Goal: Information Seeking & Learning: Learn about a topic

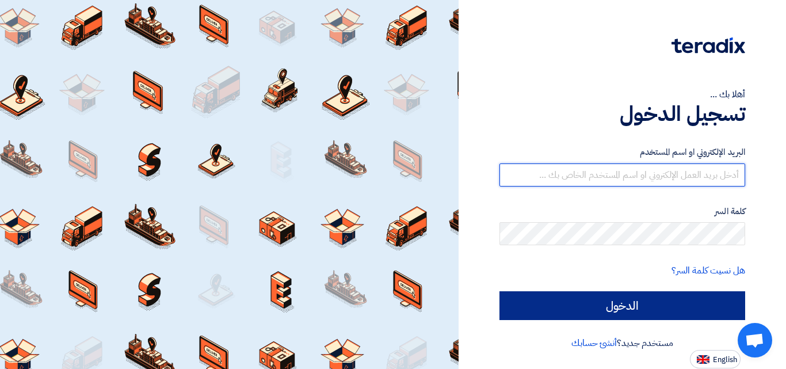
type input "nevine.tarek@techtradeegypt.com"
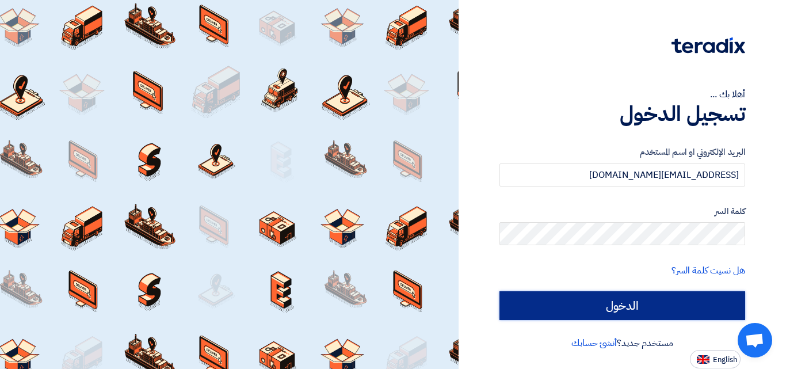
click at [563, 304] on input "الدخول" at bounding box center [623, 305] width 246 height 29
type input "Sign in"
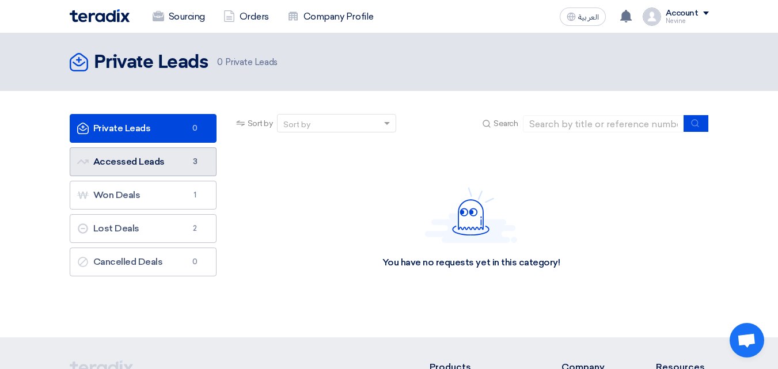
click at [131, 172] on link "Accessed Leads Accessed Leads 3" at bounding box center [143, 161] width 147 height 29
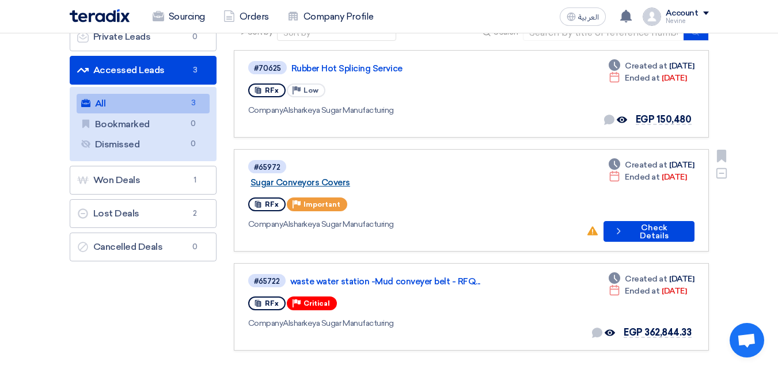
scroll to position [115, 0]
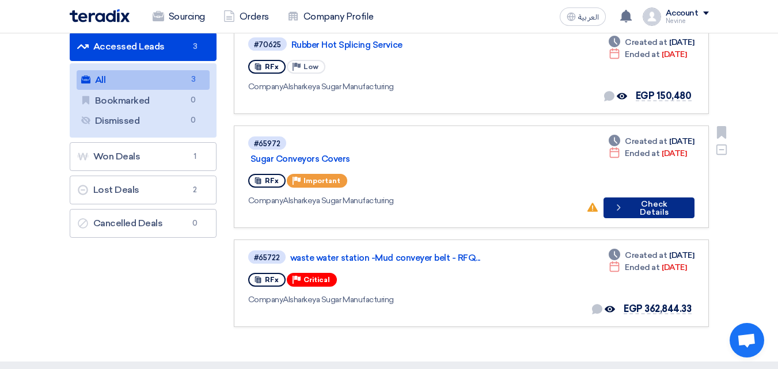
click at [626, 199] on button "Check details Check Details" at bounding box center [648, 207] width 91 height 21
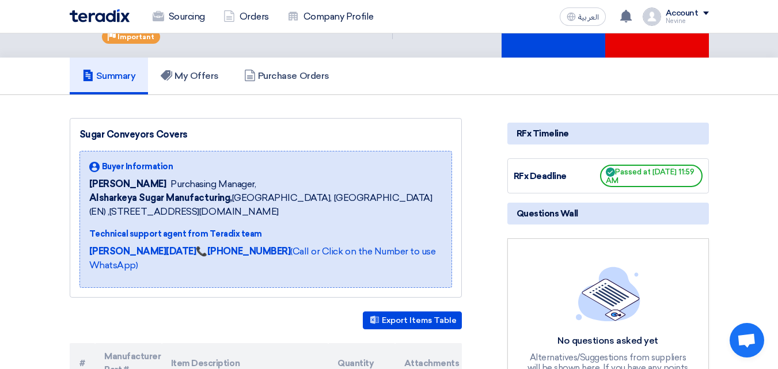
scroll to position [173, 0]
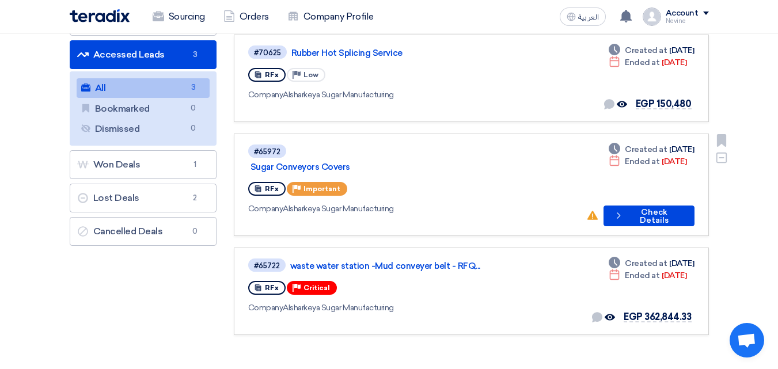
scroll to position [115, 0]
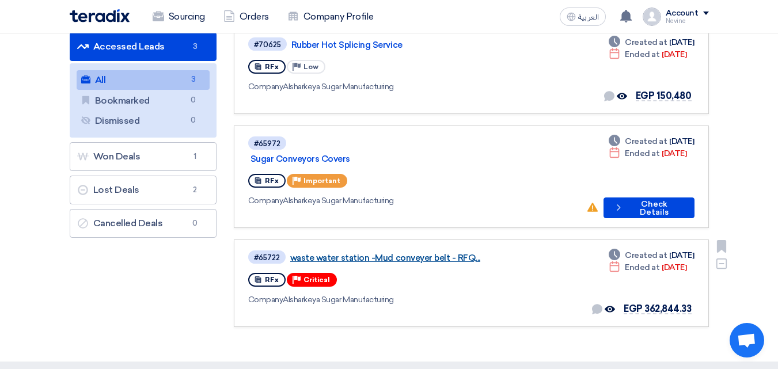
click at [415, 253] on link "waste water station -Mud conveyer belt - RFQ..." at bounding box center [434, 258] width 288 height 10
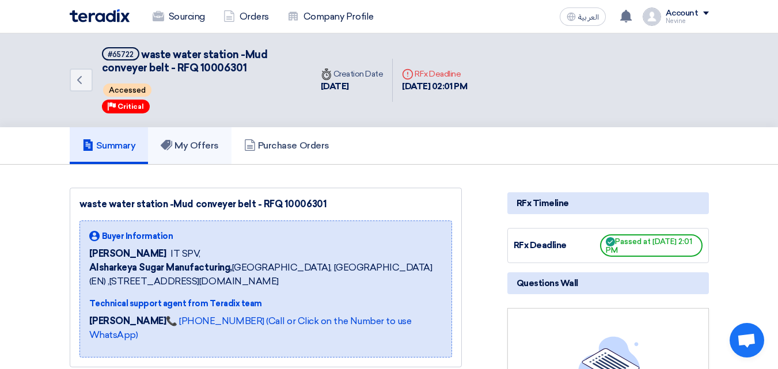
click at [214, 141] on h5 "My Offers" at bounding box center [190, 146] width 58 height 12
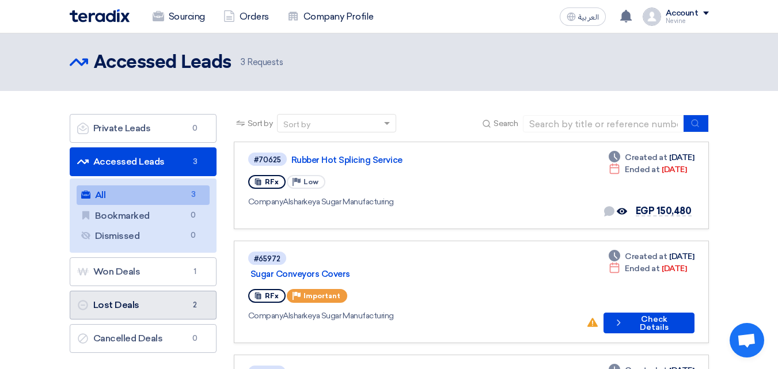
click at [182, 312] on link "Lost Deals Lost Deals 2" at bounding box center [143, 305] width 147 height 29
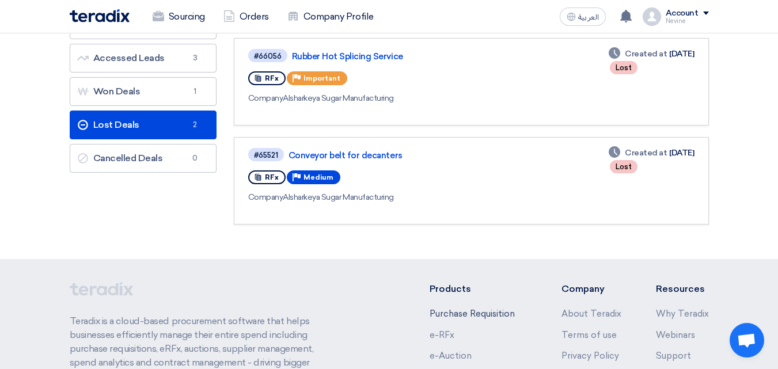
scroll to position [115, 0]
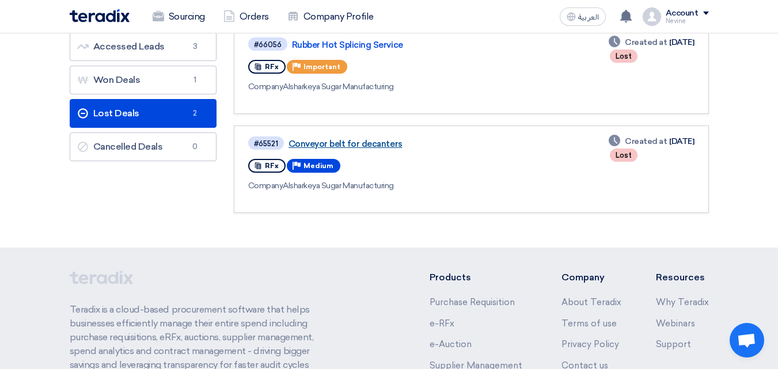
click at [337, 147] on link "Conveyor belt for decanters" at bounding box center [432, 144] width 288 height 10
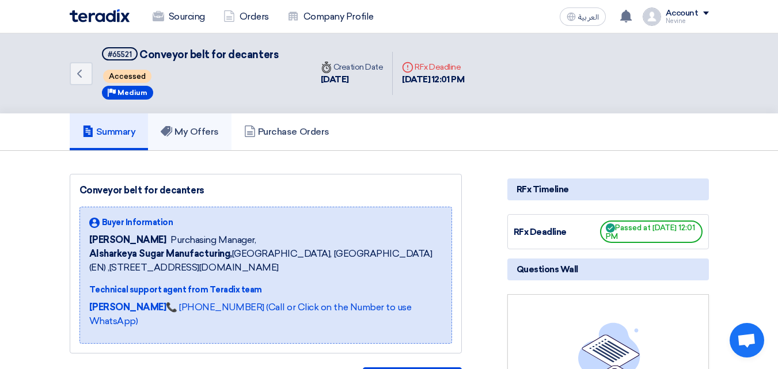
click at [193, 135] on h5 "My Offers" at bounding box center [190, 132] width 58 height 12
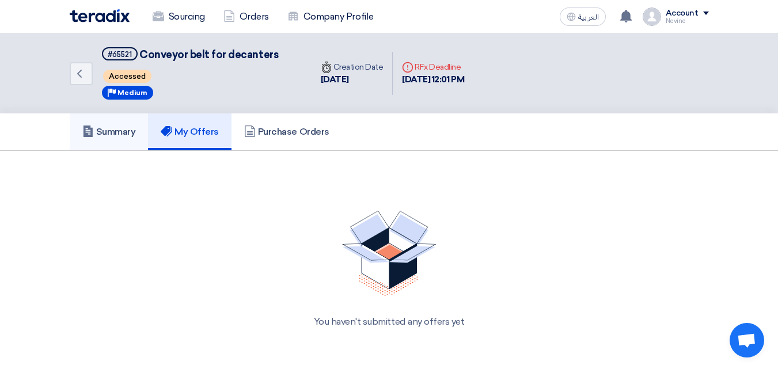
click at [110, 135] on h5 "Summary" at bounding box center [109, 132] width 54 height 12
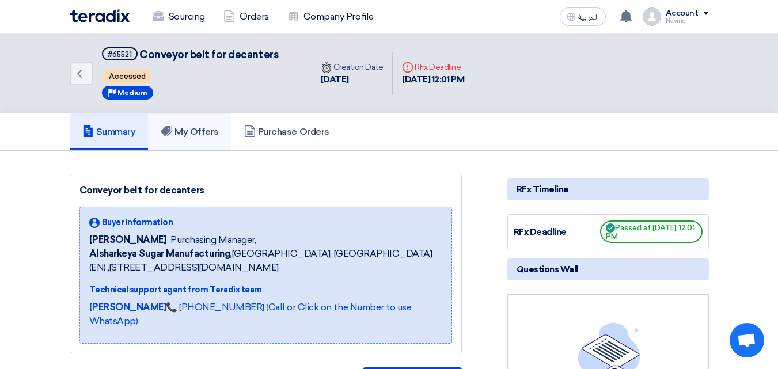
click at [189, 124] on link "My Offers" at bounding box center [189, 131] width 83 height 37
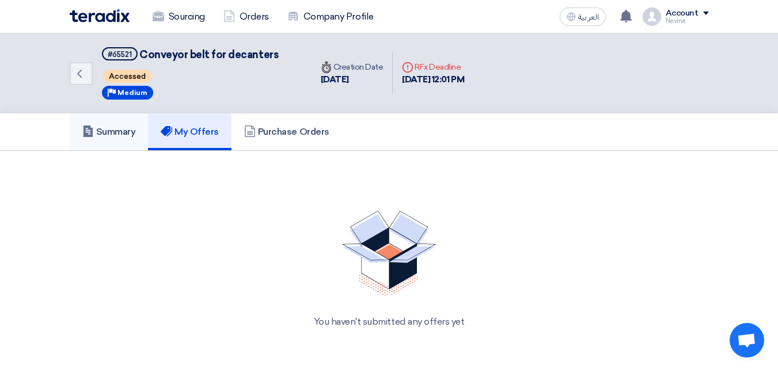
click at [112, 119] on link "Summary" at bounding box center [109, 131] width 79 height 37
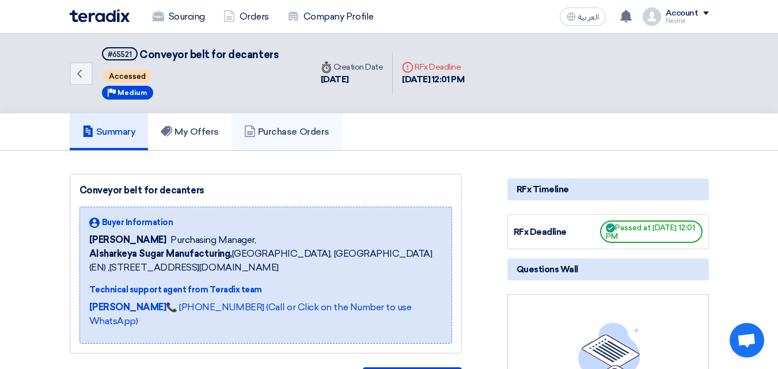
click at [281, 138] on link "Purchase Orders" at bounding box center [286, 131] width 110 height 37
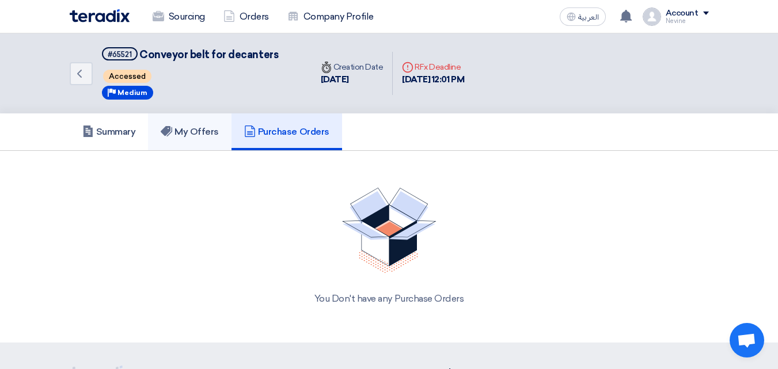
click at [208, 133] on h5 "My Offers" at bounding box center [190, 132] width 58 height 12
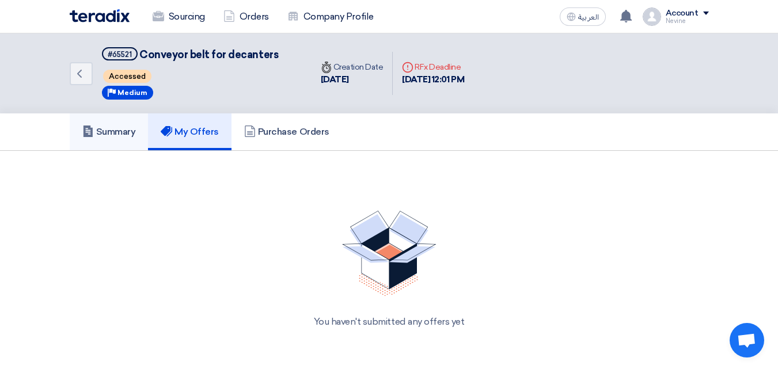
click at [113, 128] on h5 "Summary" at bounding box center [109, 132] width 54 height 12
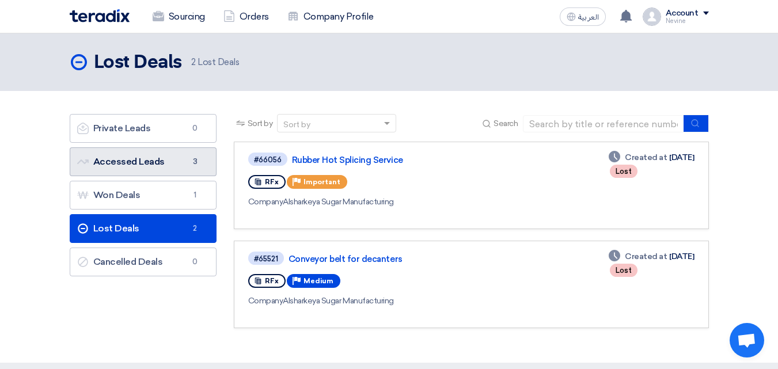
click at [163, 173] on link "Accessed Leads Accessed Leads 3" at bounding box center [143, 161] width 147 height 29
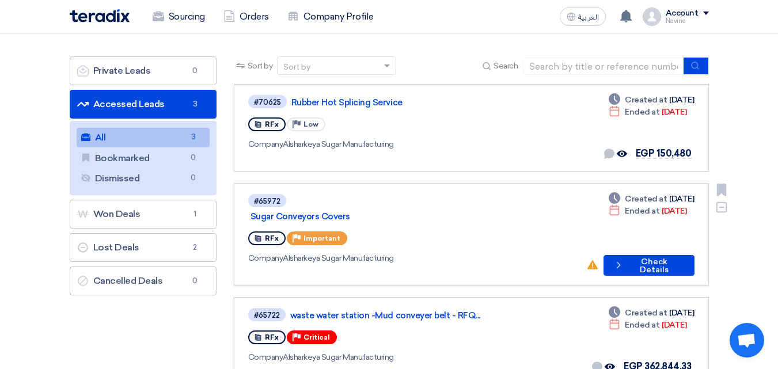
scroll to position [115, 0]
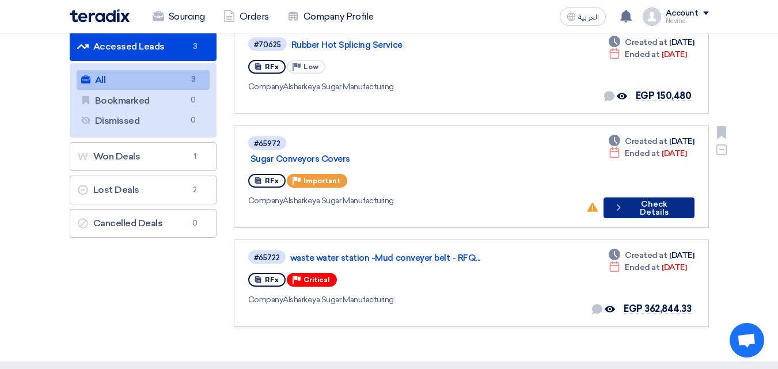
click at [653, 197] on button "Check details Check Details" at bounding box center [648, 207] width 91 height 21
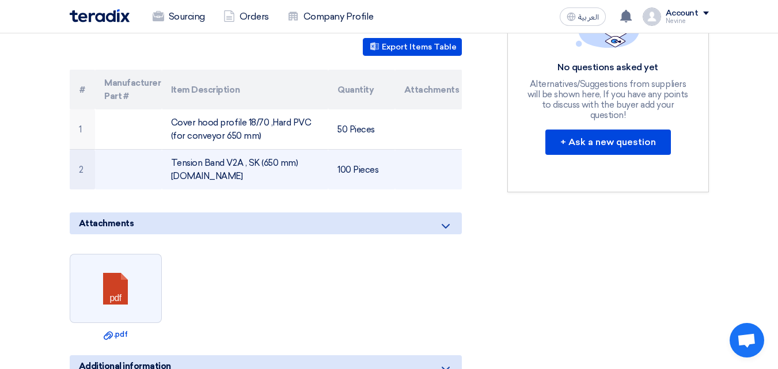
scroll to position [345, 0]
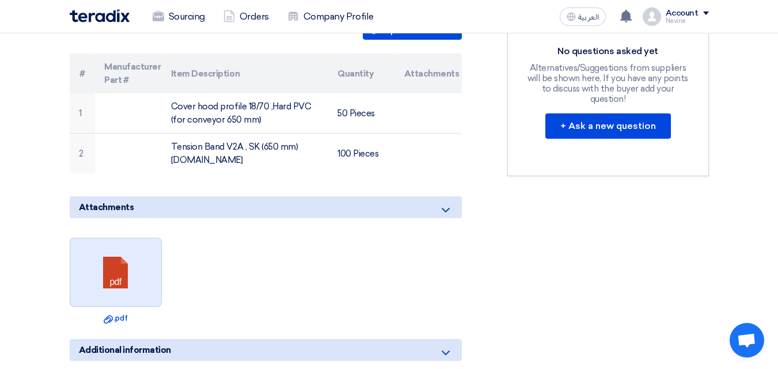
click at [114, 245] on link at bounding box center [116, 272] width 92 height 69
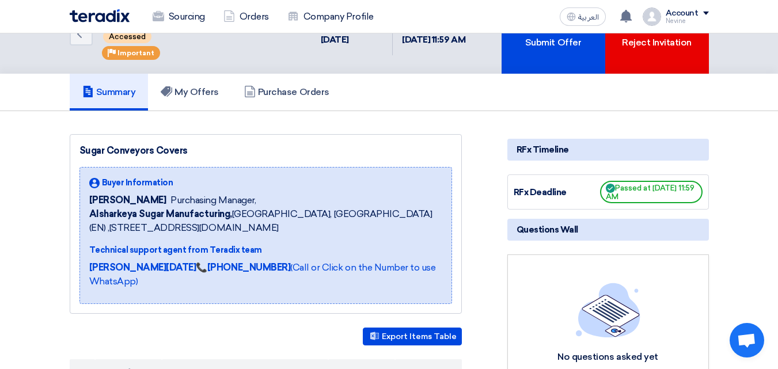
scroll to position [0, 0]
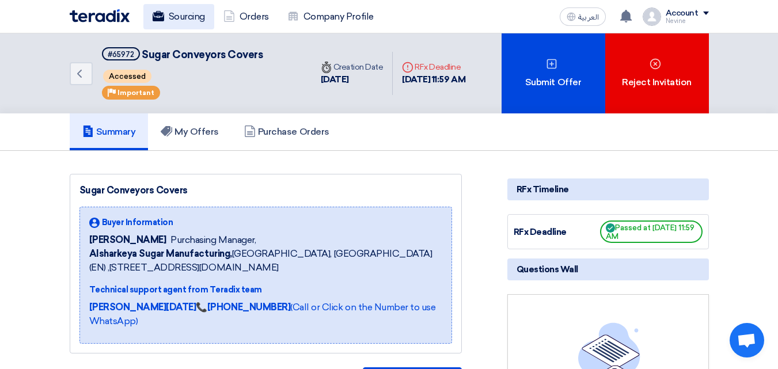
click at [192, 21] on link "Sourcing" at bounding box center [178, 16] width 71 height 25
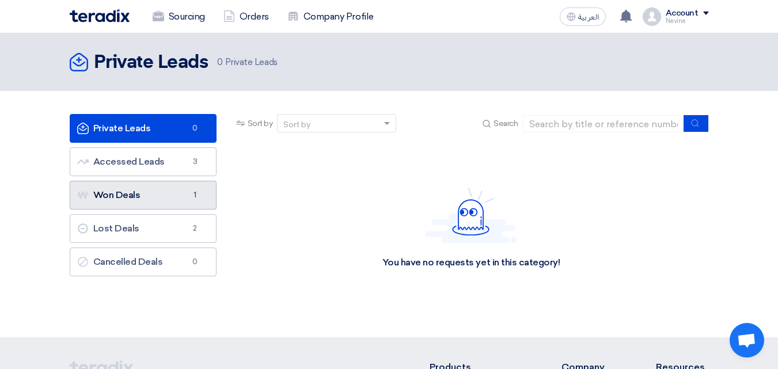
click at [188, 192] on span "1" at bounding box center [195, 195] width 14 height 12
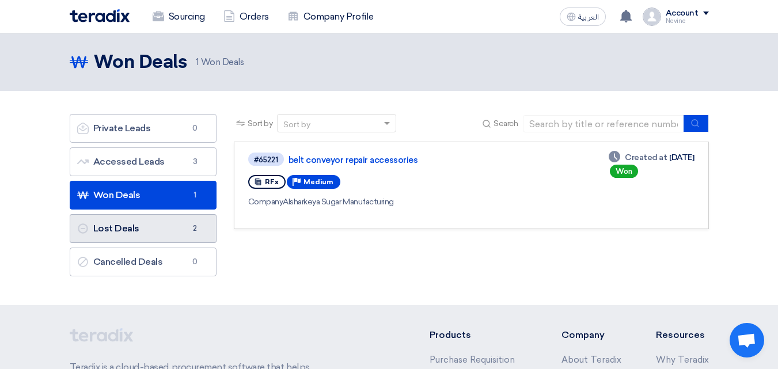
click at [145, 224] on link "Lost Deals Lost Deals 2" at bounding box center [143, 228] width 147 height 29
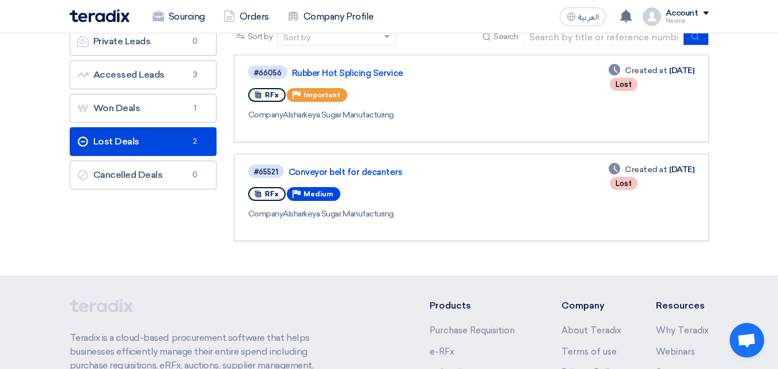
scroll to position [82, 0]
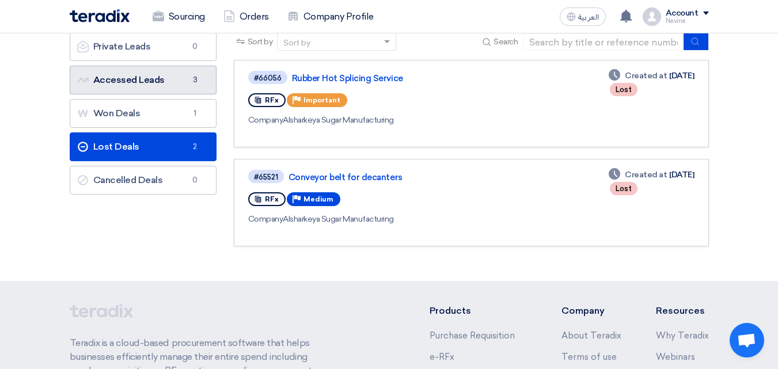
click at [144, 75] on link "Accessed Leads Accessed Leads 3" at bounding box center [143, 80] width 147 height 29
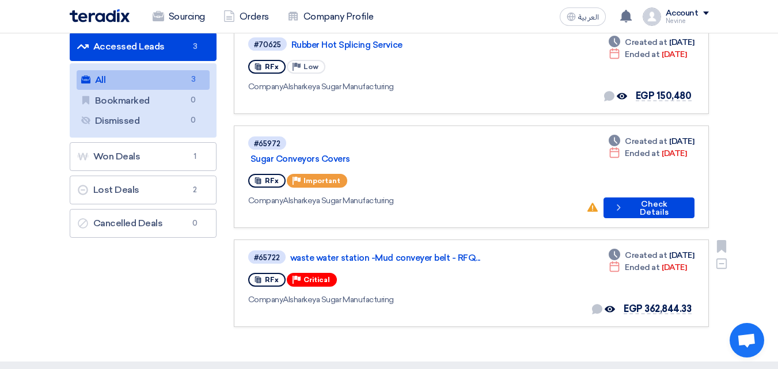
scroll to position [58, 0]
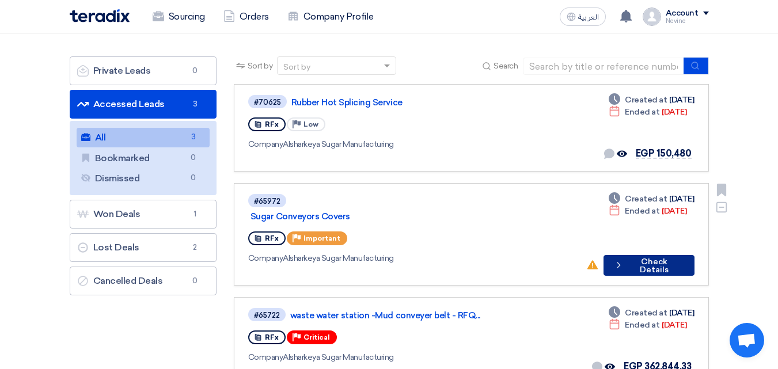
click at [657, 255] on button "Check details Check Details" at bounding box center [648, 265] width 91 height 21
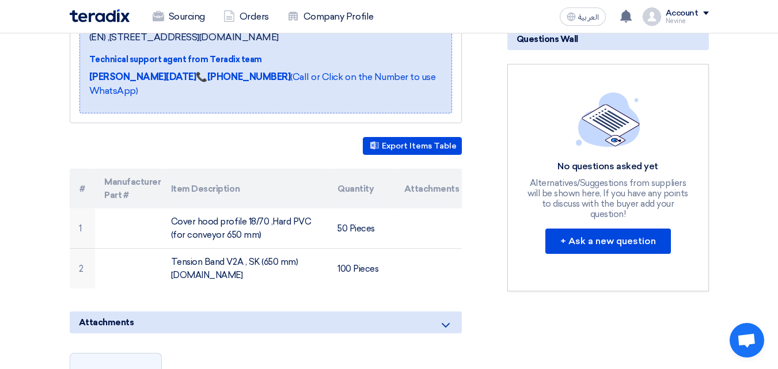
scroll to position [345, 0]
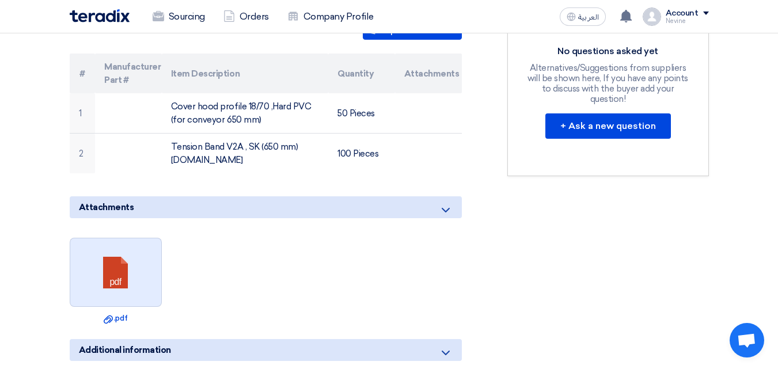
click at [110, 244] on link at bounding box center [116, 272] width 92 height 69
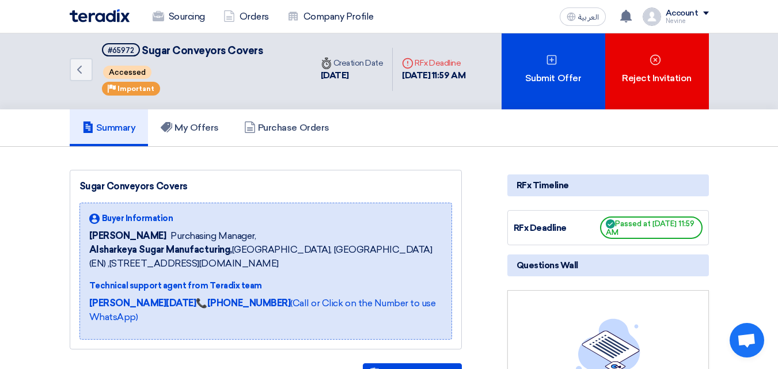
scroll to position [0, 0]
